Goal: Information Seeking & Learning: Find specific fact

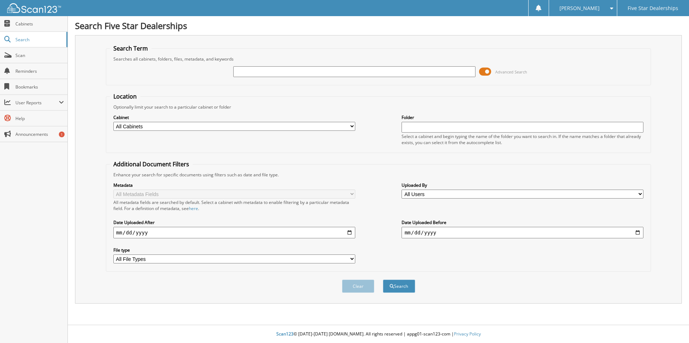
click at [302, 70] on input "text" at bounding box center [354, 71] width 242 height 11
type input "240256"
click at [383, 280] on button "Search" at bounding box center [399, 286] width 32 height 13
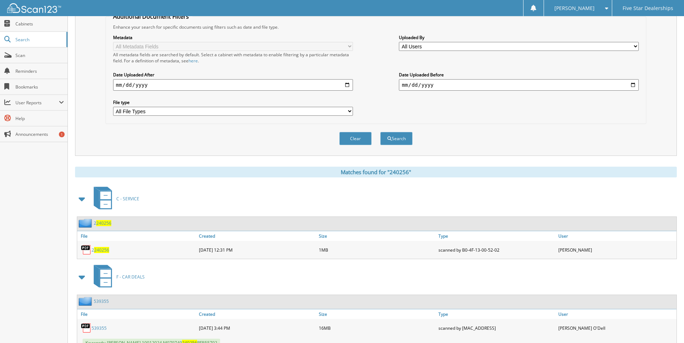
scroll to position [215, 0]
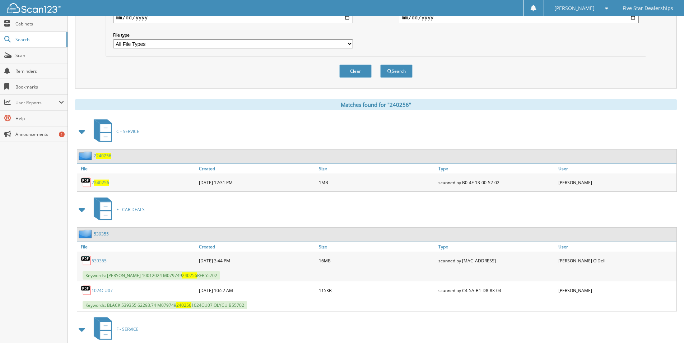
click at [102, 261] on link "539355" at bounding box center [98, 261] width 15 height 6
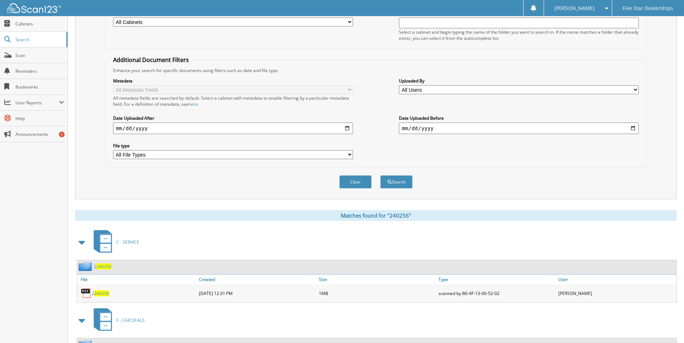
scroll to position [0, 0]
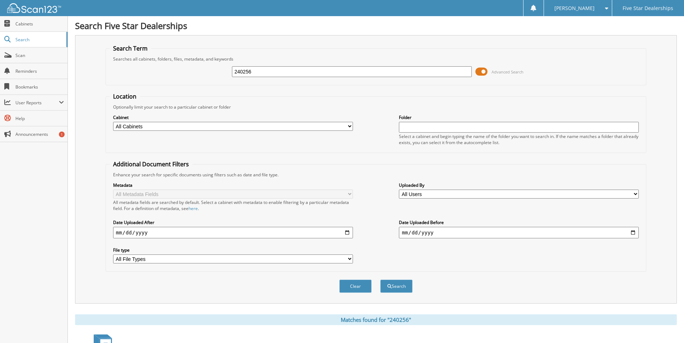
click at [300, 75] on input "240256" at bounding box center [352, 71] width 240 height 11
type input "2"
type input "d6818p"
click at [380, 280] on button "Search" at bounding box center [396, 286] width 32 height 13
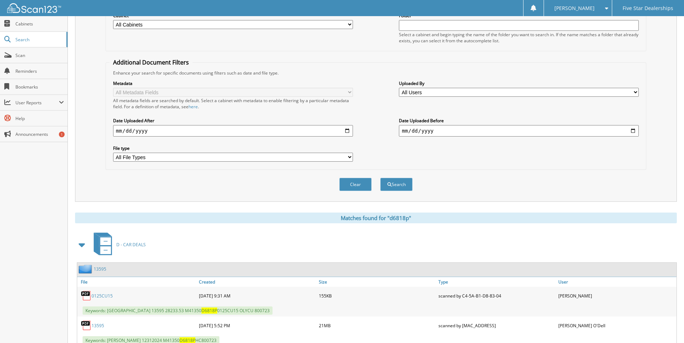
scroll to position [127, 0]
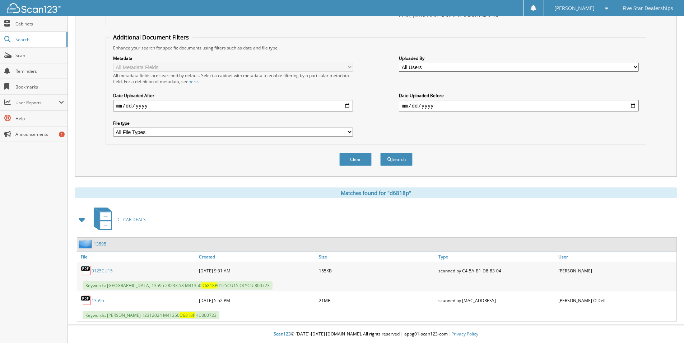
click at [97, 299] on link "13595" at bounding box center [97, 301] width 13 height 6
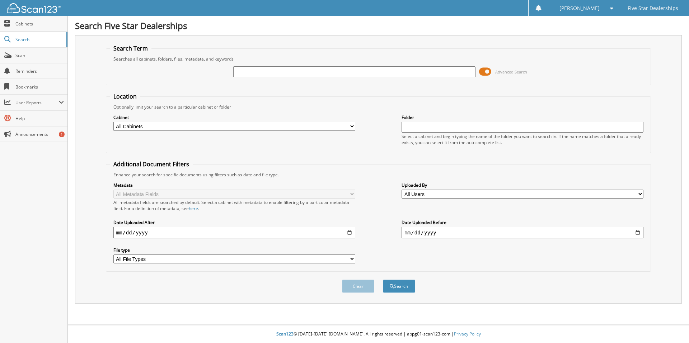
click at [372, 72] on input "text" at bounding box center [354, 71] width 242 height 11
type input "j23093"
click at [383, 280] on button "Search" at bounding box center [399, 286] width 32 height 13
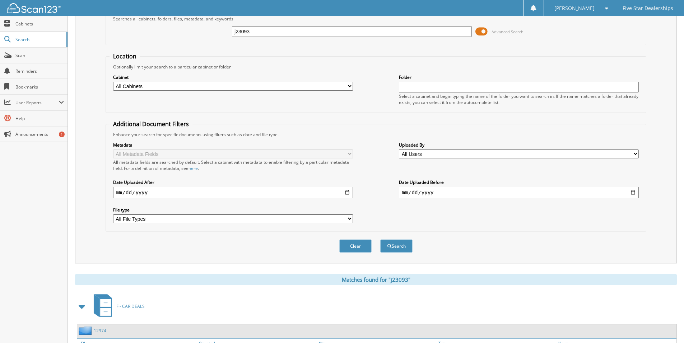
scroll to position [98, 0]
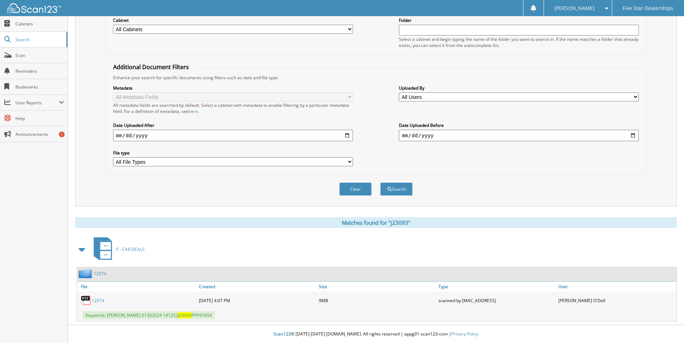
click at [99, 302] on link "12974" at bounding box center [97, 301] width 13 height 6
